Goal: Information Seeking & Learning: Find specific fact

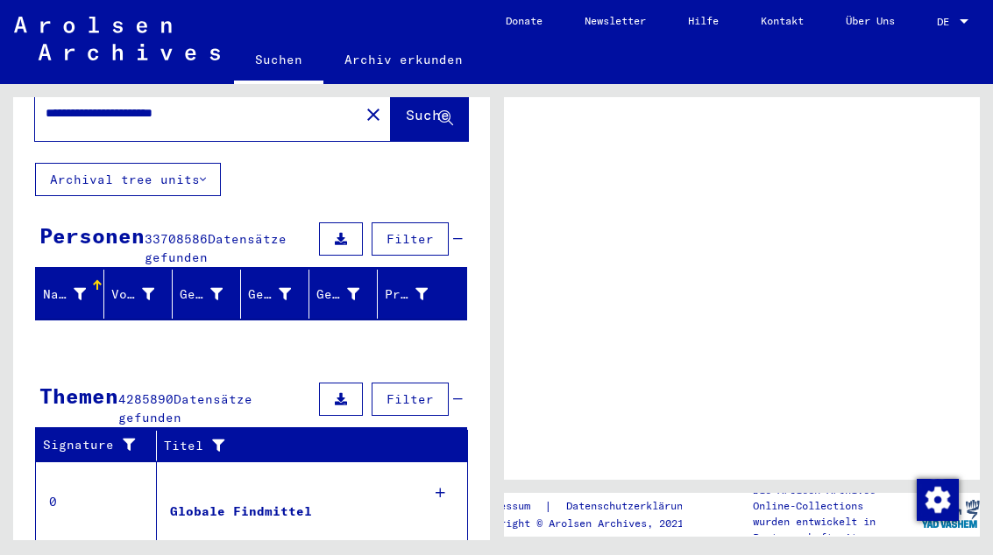
scroll to position [17, 0]
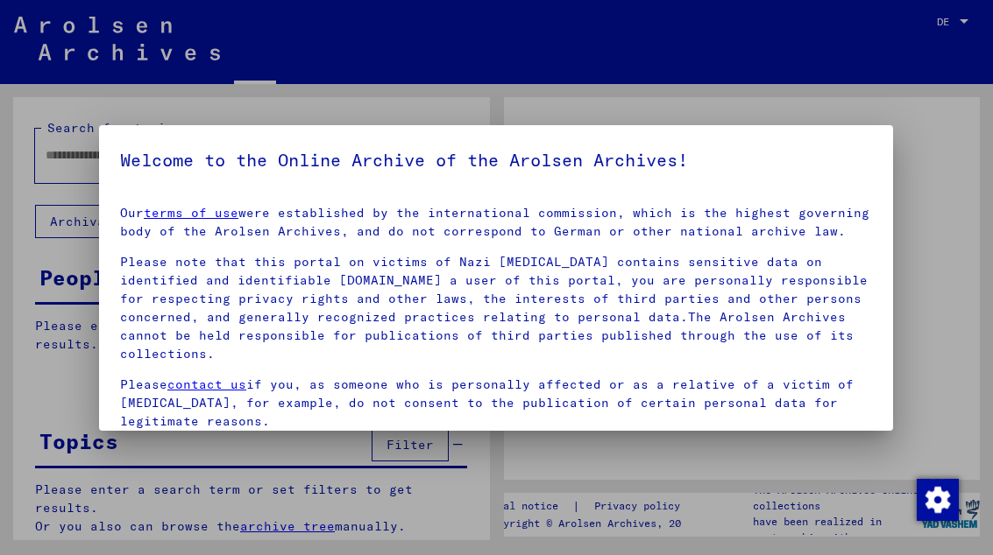
type input "**********"
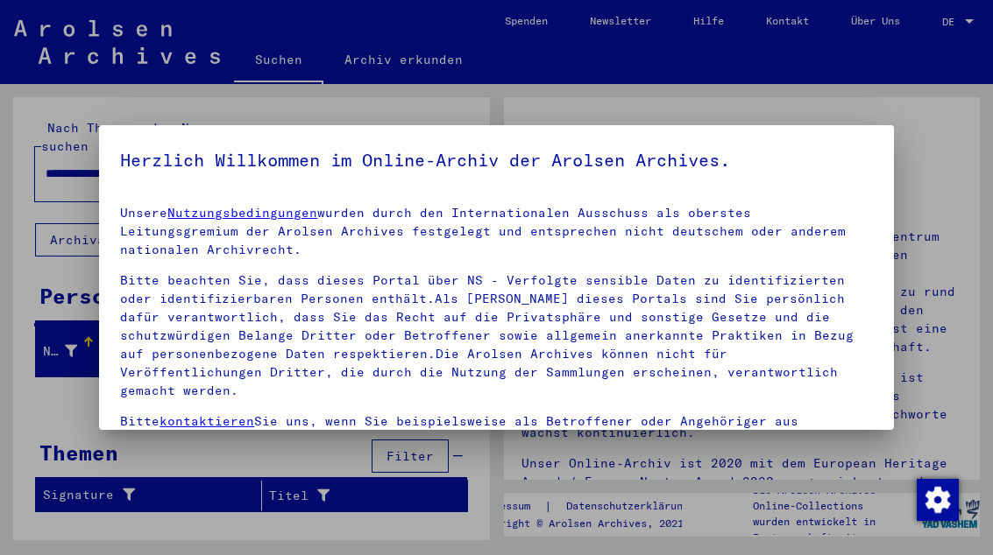
click at [979, 16] on div at bounding box center [496, 277] width 993 height 555
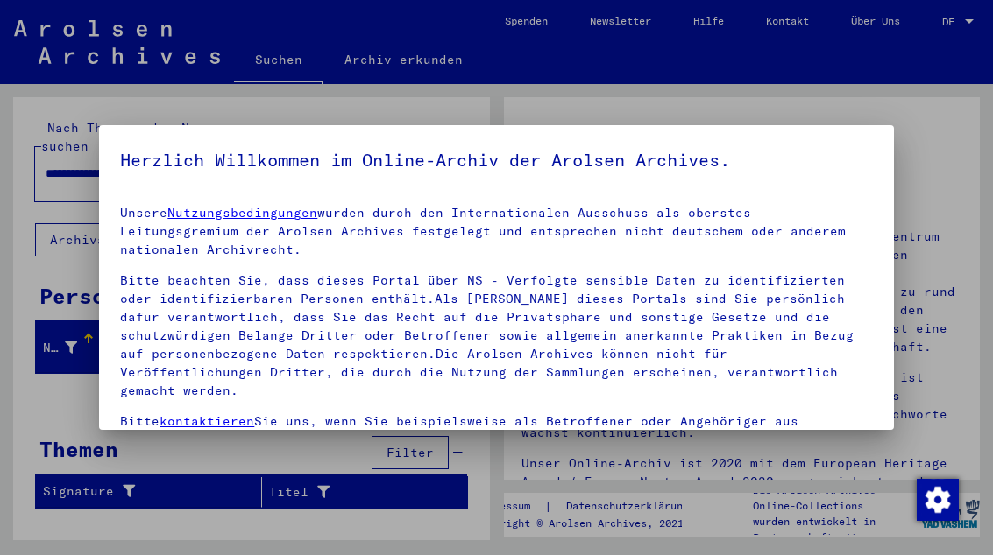
click at [987, 23] on div at bounding box center [496, 277] width 993 height 555
click at [984, 22] on div at bounding box center [496, 277] width 993 height 555
click at [957, 30] on div at bounding box center [496, 277] width 993 height 555
click at [991, 24] on div at bounding box center [496, 277] width 993 height 555
click at [986, 17] on div at bounding box center [496, 277] width 993 height 555
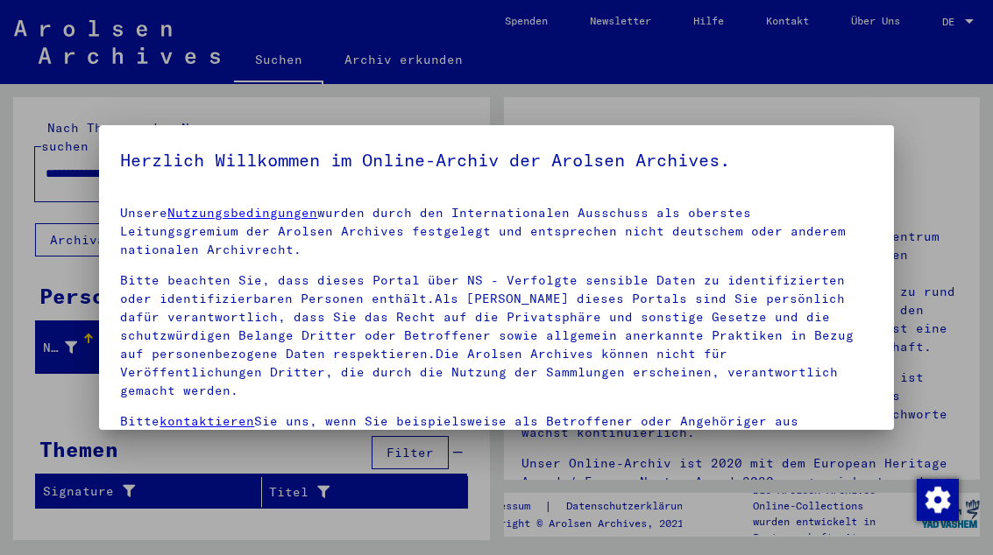
click at [973, 20] on div at bounding box center [496, 277] width 993 height 555
click at [986, 21] on div at bounding box center [496, 277] width 993 height 555
click at [988, 10] on div at bounding box center [496, 277] width 993 height 555
click at [965, 28] on div at bounding box center [496, 277] width 993 height 555
click at [991, 20] on div at bounding box center [496, 277] width 993 height 555
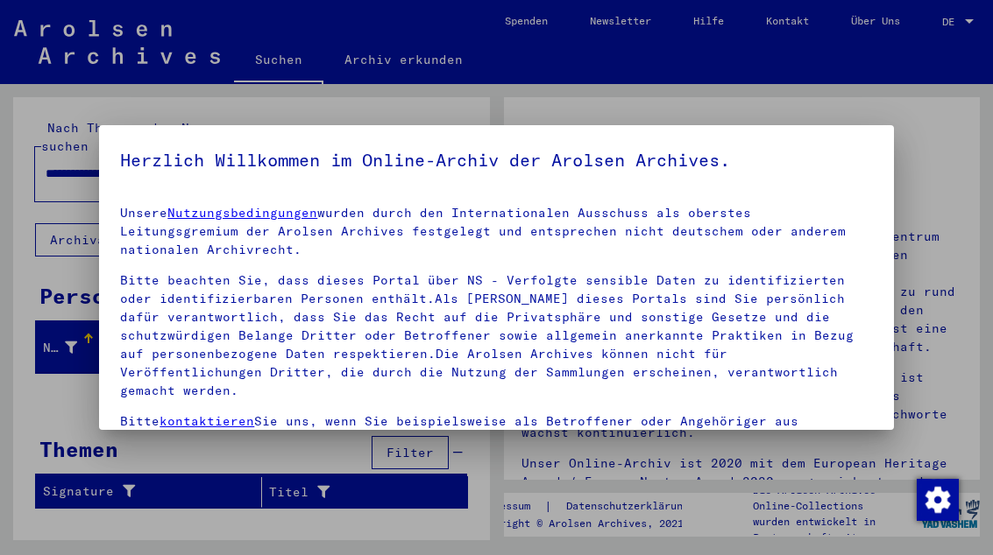
click at [985, 27] on div at bounding box center [496, 277] width 993 height 555
